Goal: Find specific page/section: Find specific page/section

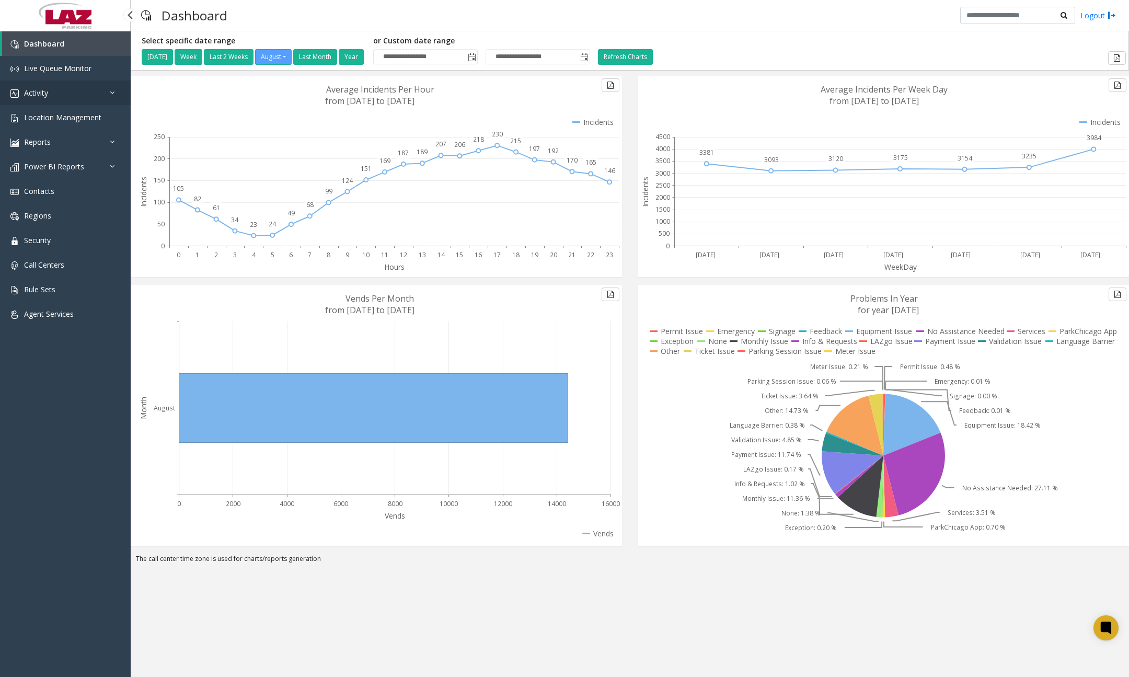
click at [63, 95] on link "Activity" at bounding box center [65, 92] width 131 height 25
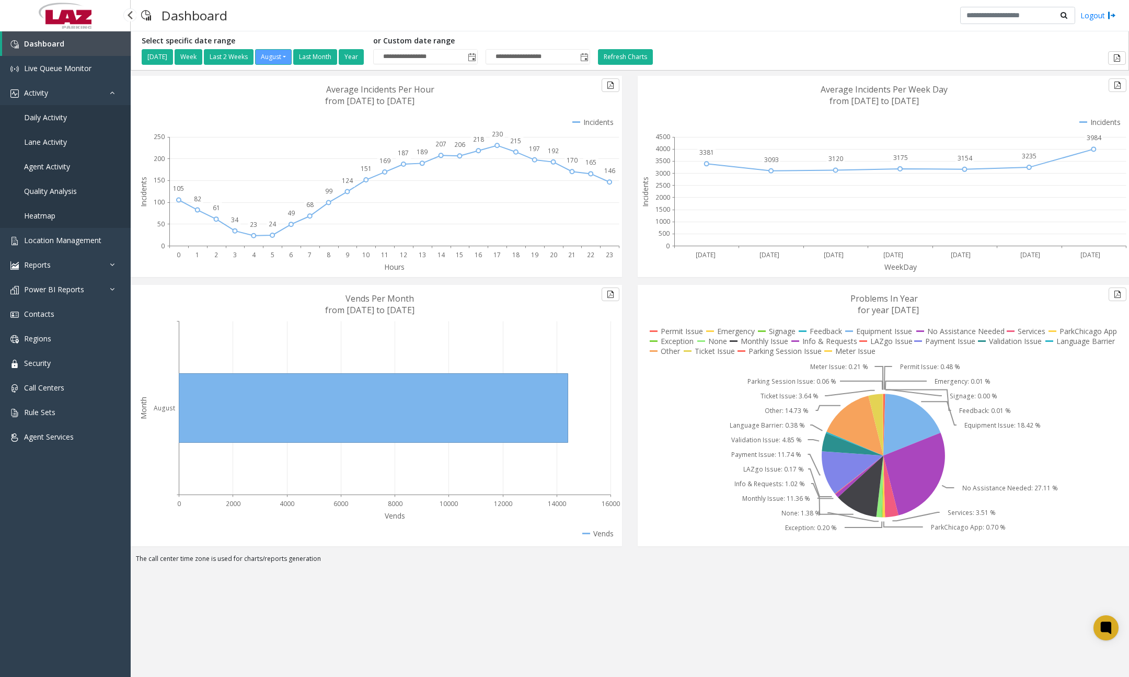
click at [55, 118] on span "Daily Activity" at bounding box center [45, 117] width 43 height 10
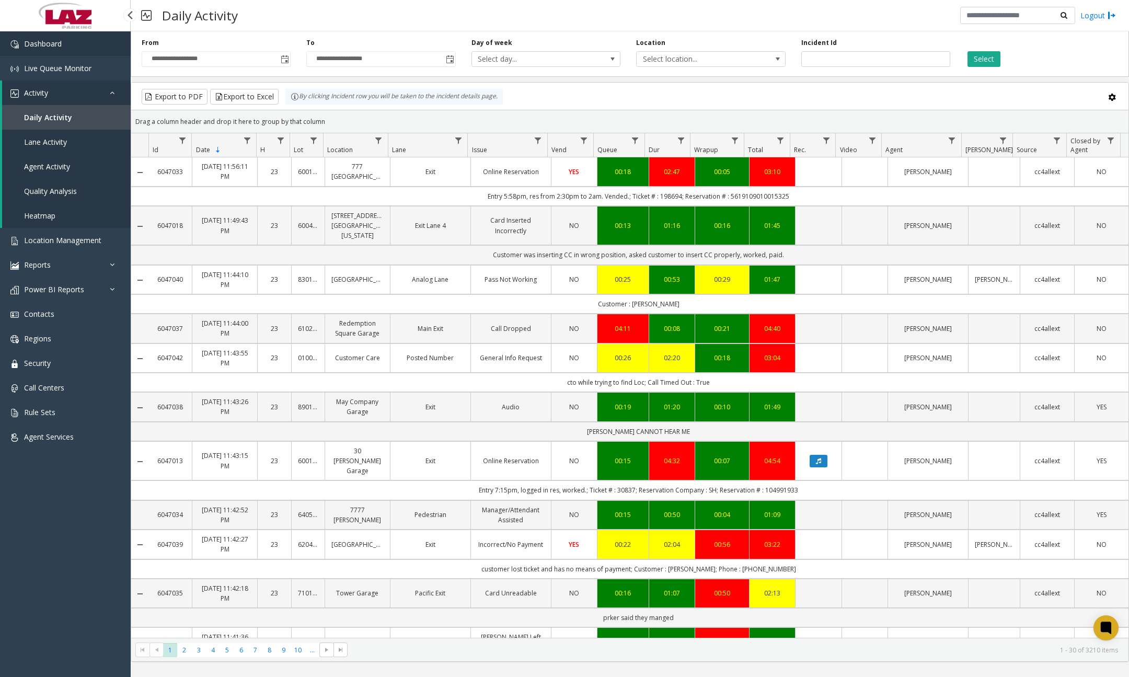
click at [103, 49] on link "Dashboard" at bounding box center [65, 43] width 131 height 25
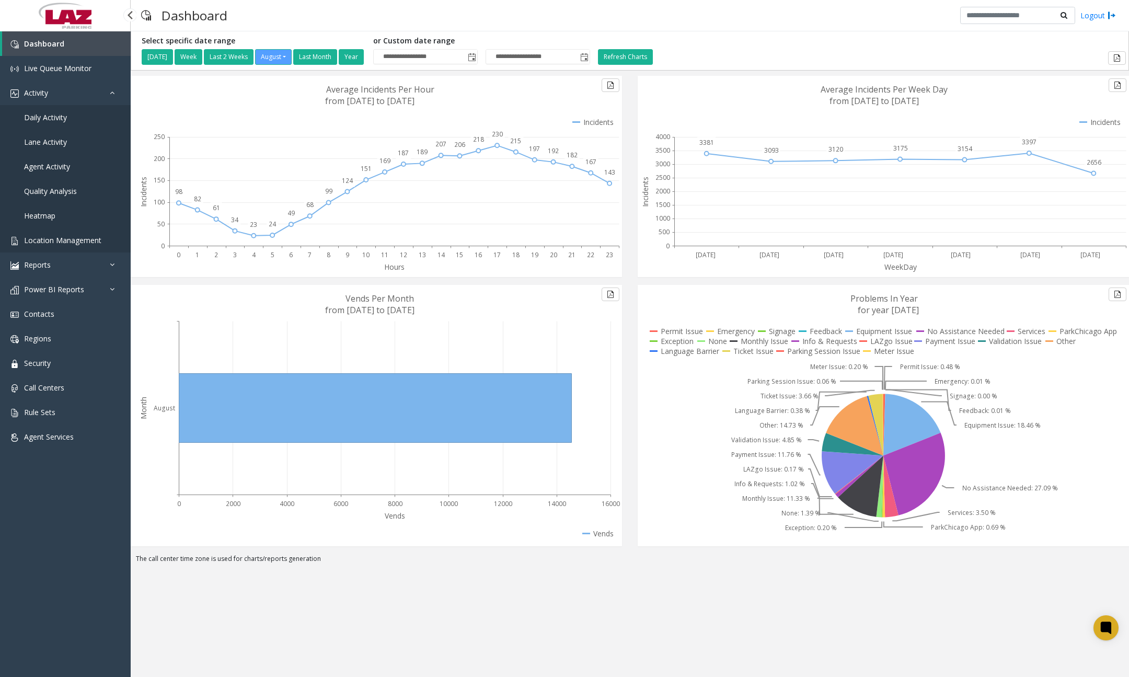
click at [70, 240] on span "Location Management" at bounding box center [62, 240] width 77 height 10
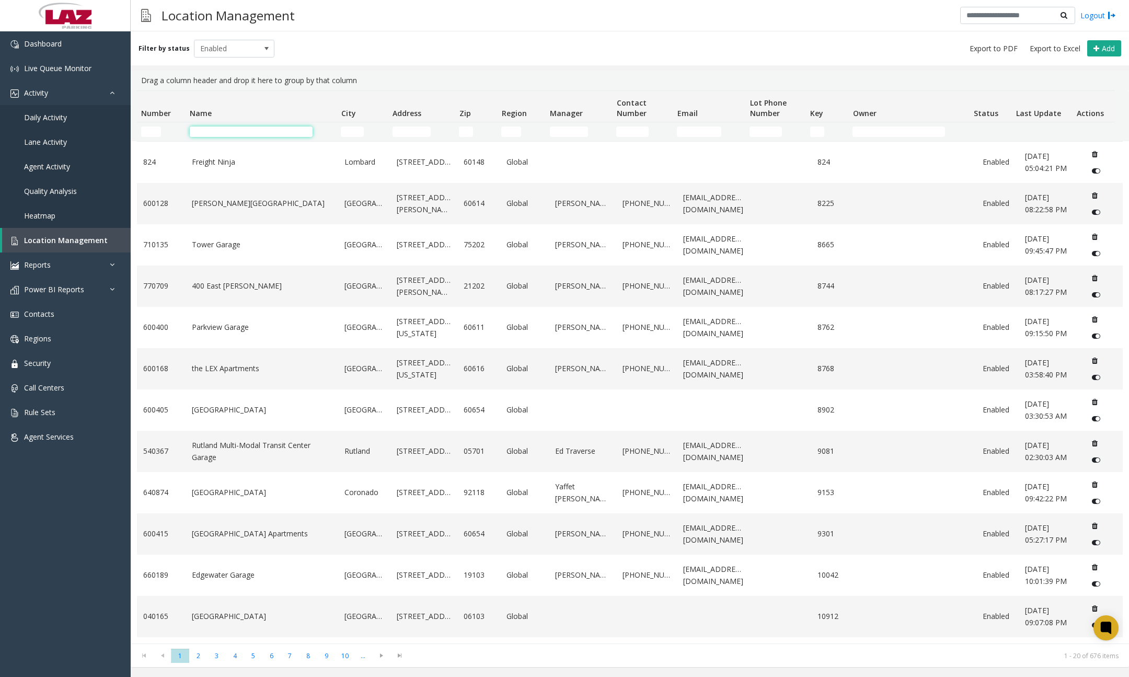
click at [249, 126] on input "Name Filter" at bounding box center [251, 131] width 123 height 10
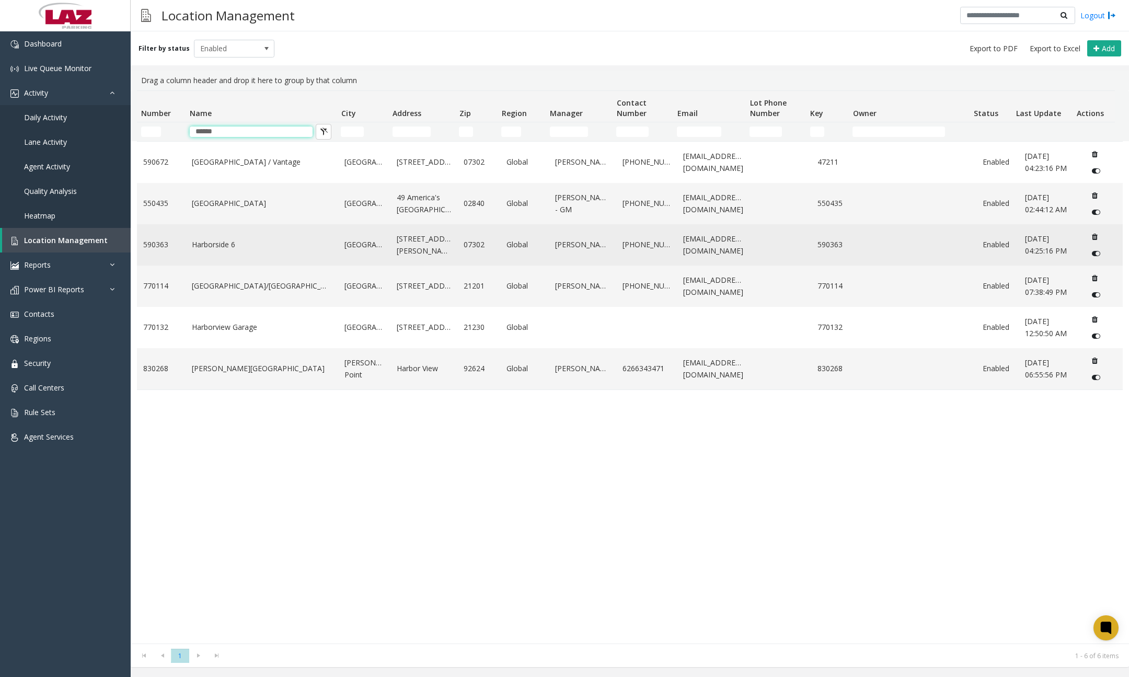
type input "******"
click at [259, 246] on link "Harborside 6" at bounding box center [262, 244] width 140 height 11
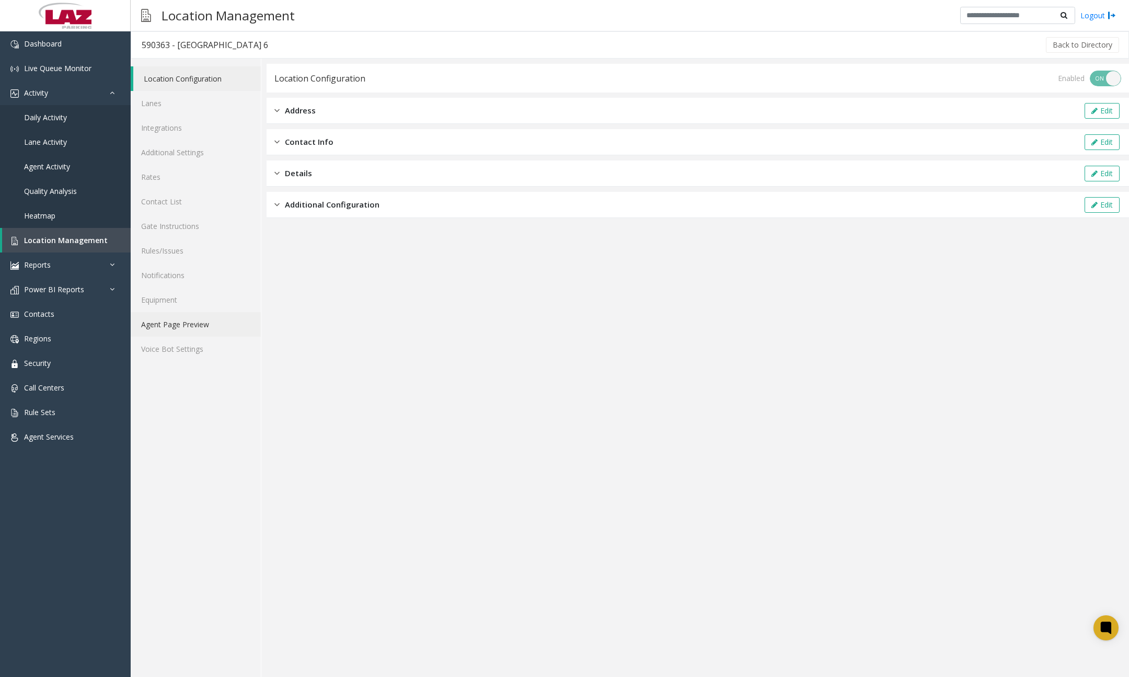
click at [204, 325] on link "Agent Page Preview" at bounding box center [196, 324] width 130 height 25
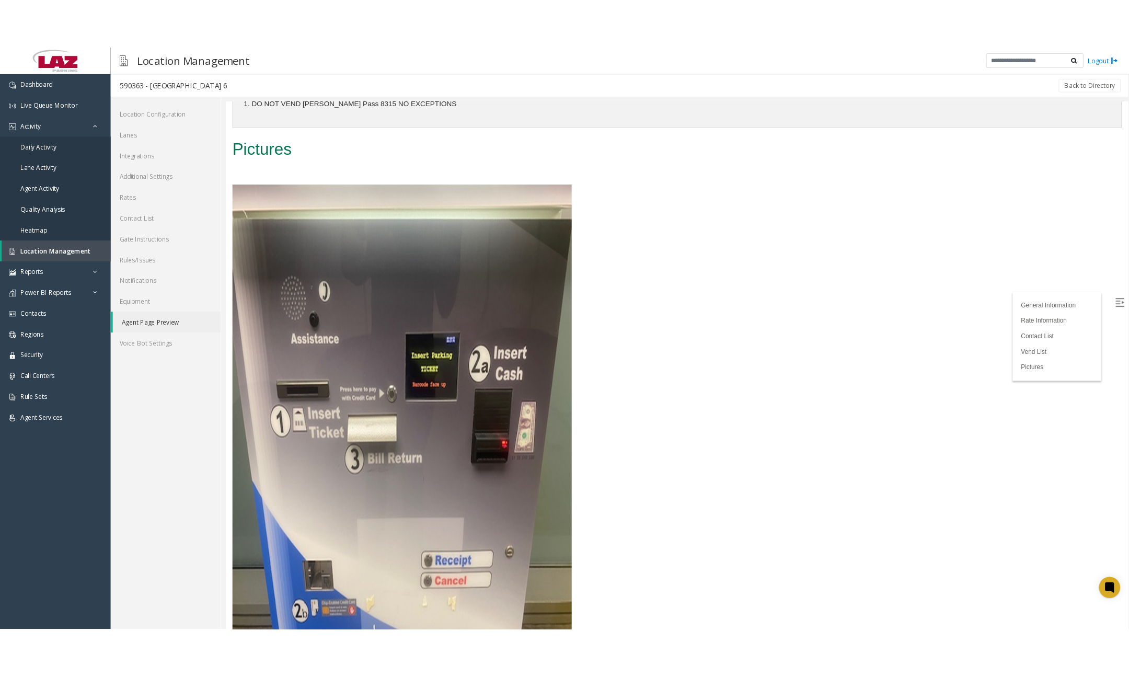
scroll to position [1045, 0]
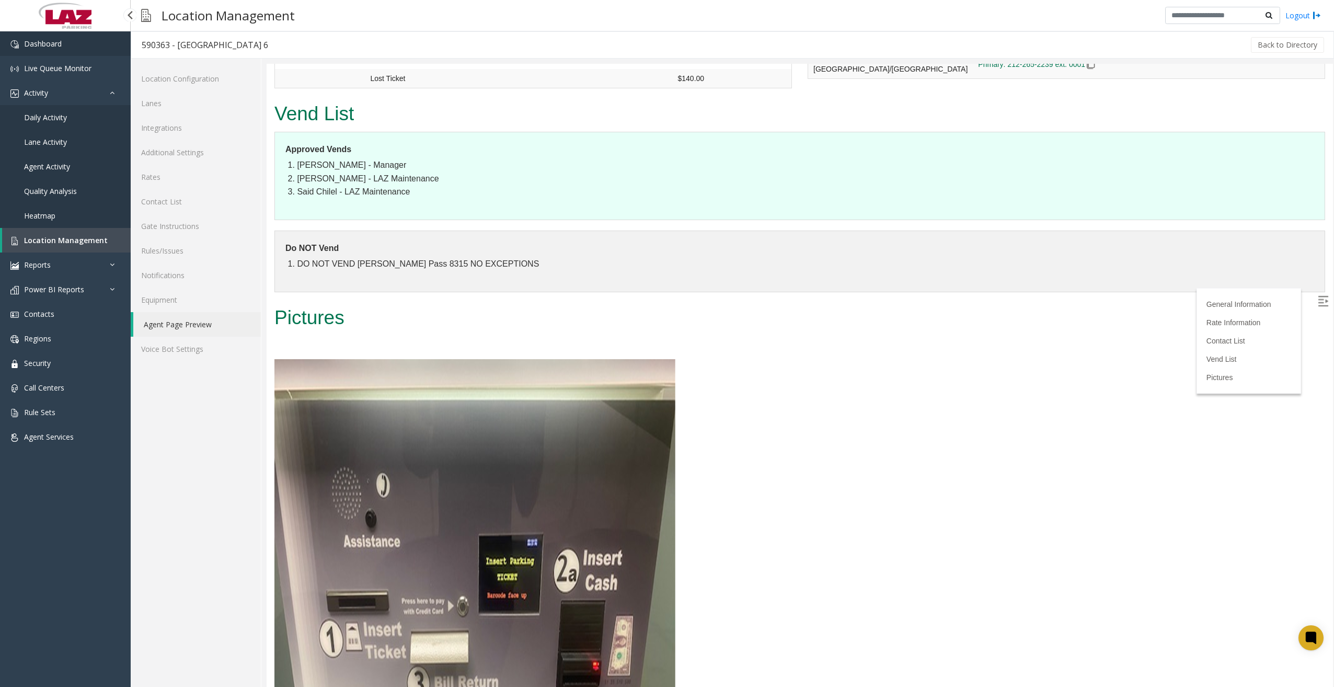
click at [95, 51] on link "Dashboard" at bounding box center [65, 43] width 131 height 25
